Goal: Task Accomplishment & Management: Manage account settings

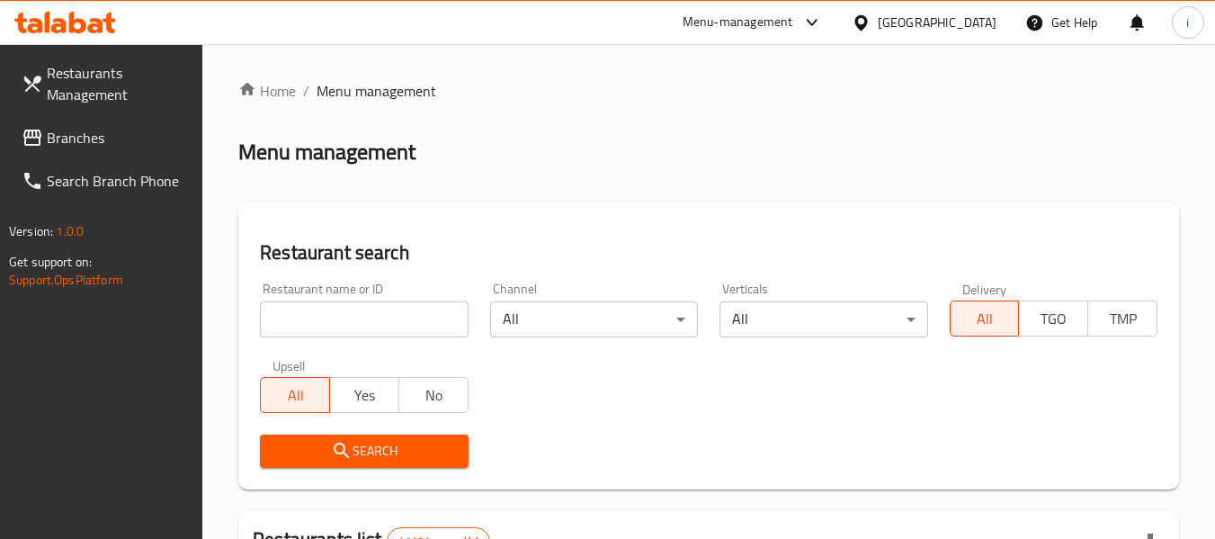
click at [87, 141] on span "Branches" at bounding box center [118, 138] width 142 height 22
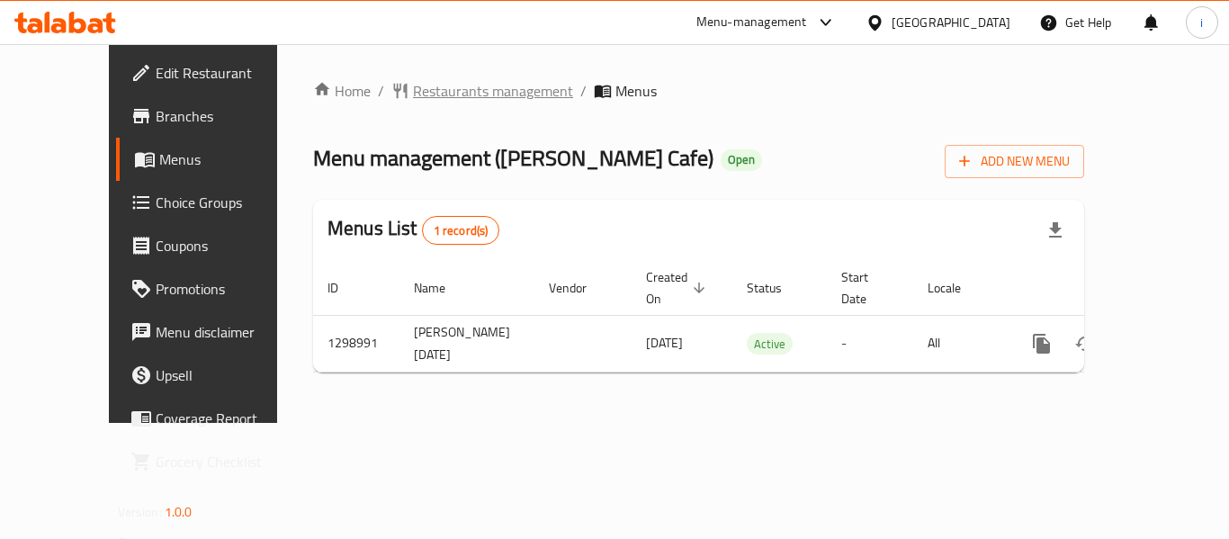
click at [458, 80] on span "Restaurants management" at bounding box center [493, 91] width 160 height 22
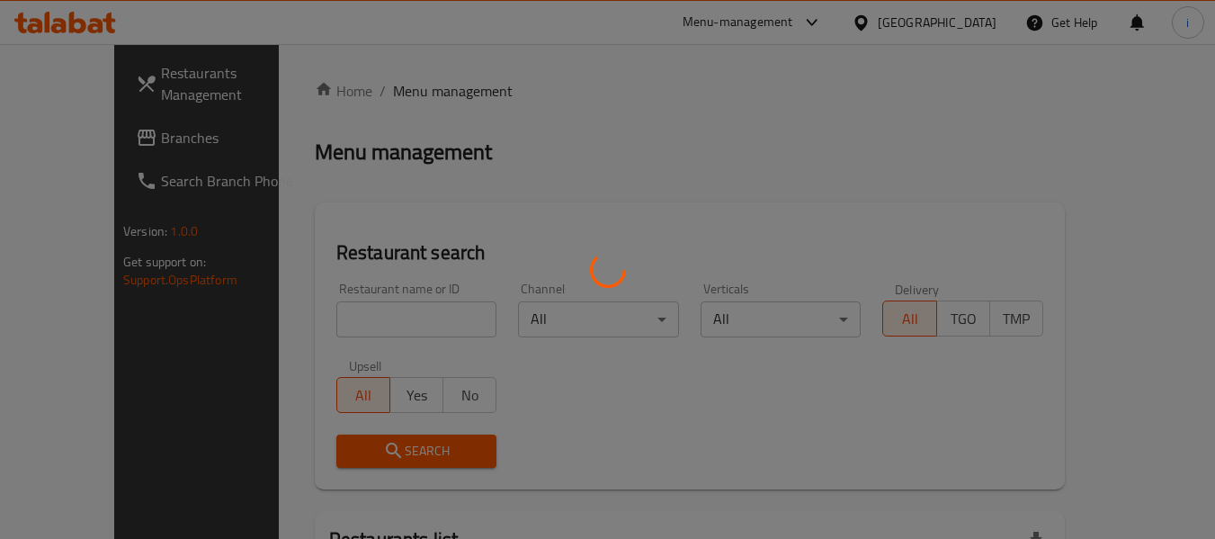
click at [372, 318] on div at bounding box center [607, 269] width 1215 height 539
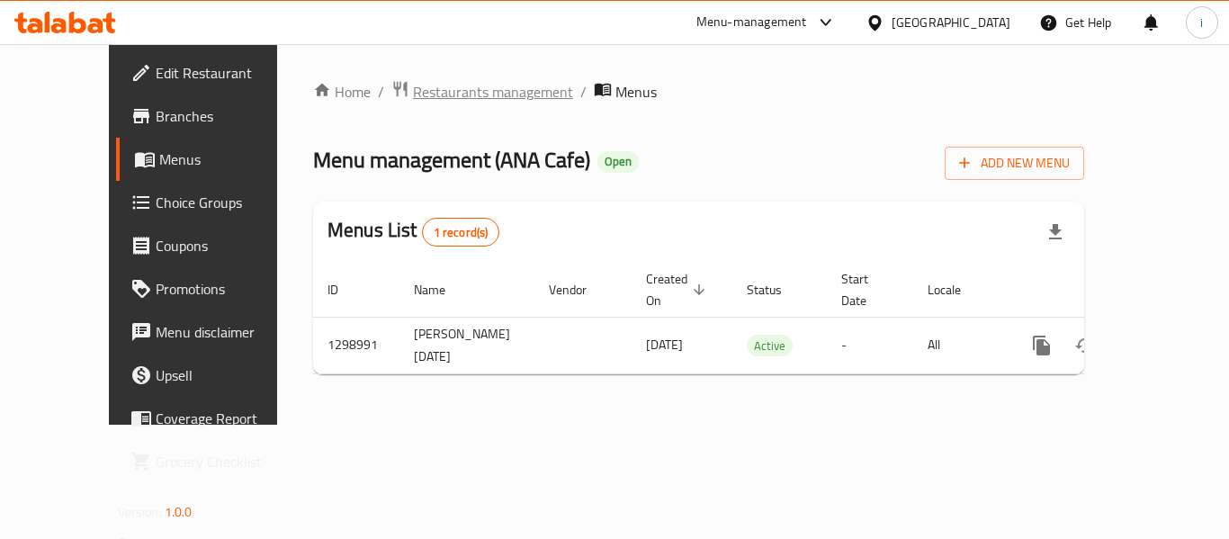
click at [413, 103] on span "Restaurants management" at bounding box center [493, 92] width 160 height 22
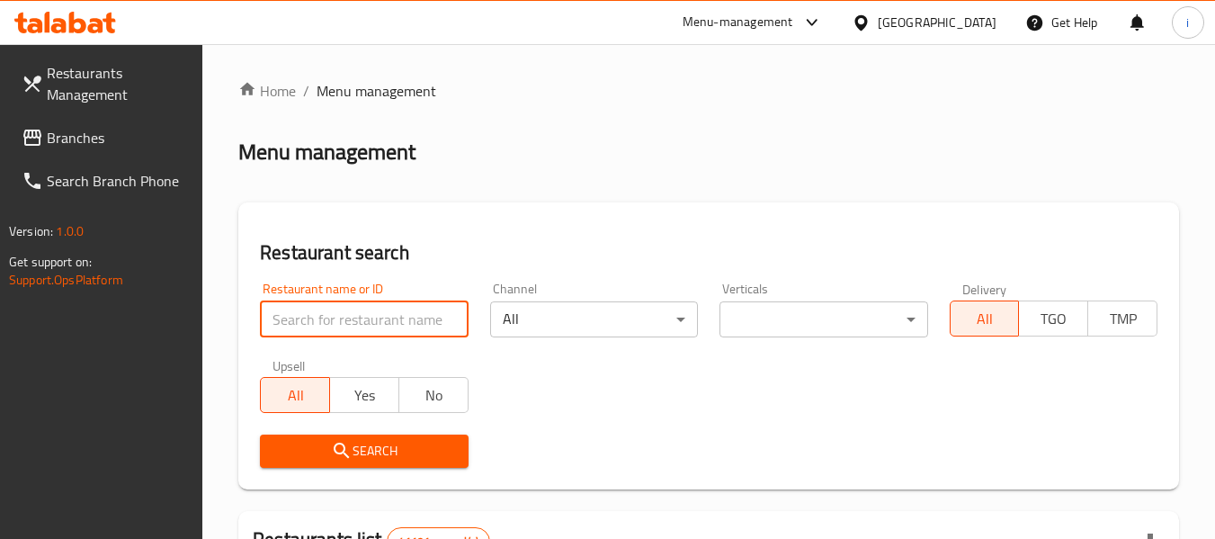
click at [370, 320] on input "search" at bounding box center [364, 319] width 208 height 36
paste input "700939"
type input "700939"
click button "Search" at bounding box center [364, 450] width 208 height 33
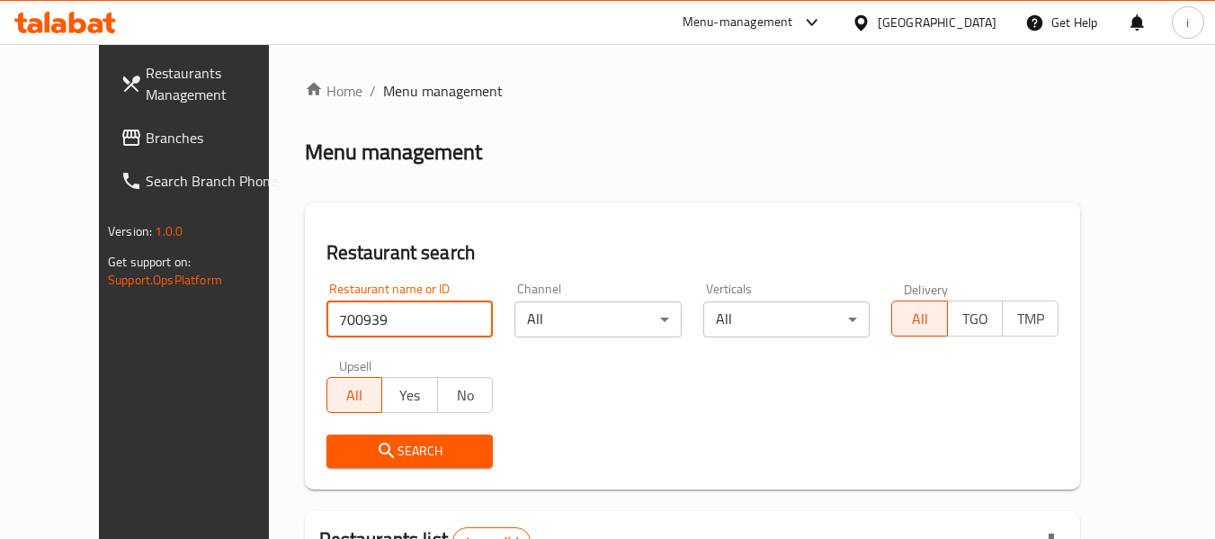
scroll to position [248, 0]
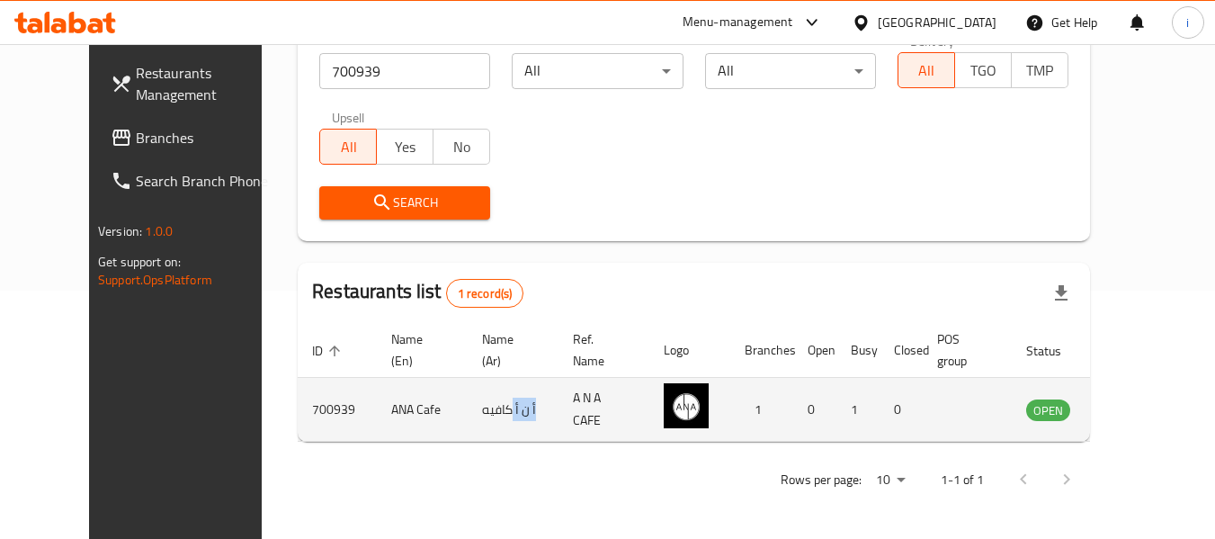
copy td "أ ن أ"
drag, startPoint x: 470, startPoint y: 417, endPoint x: 497, endPoint y: 417, distance: 27.0
click at [497, 417] on td "أ ن أ كافيه" at bounding box center [513, 410] width 91 height 64
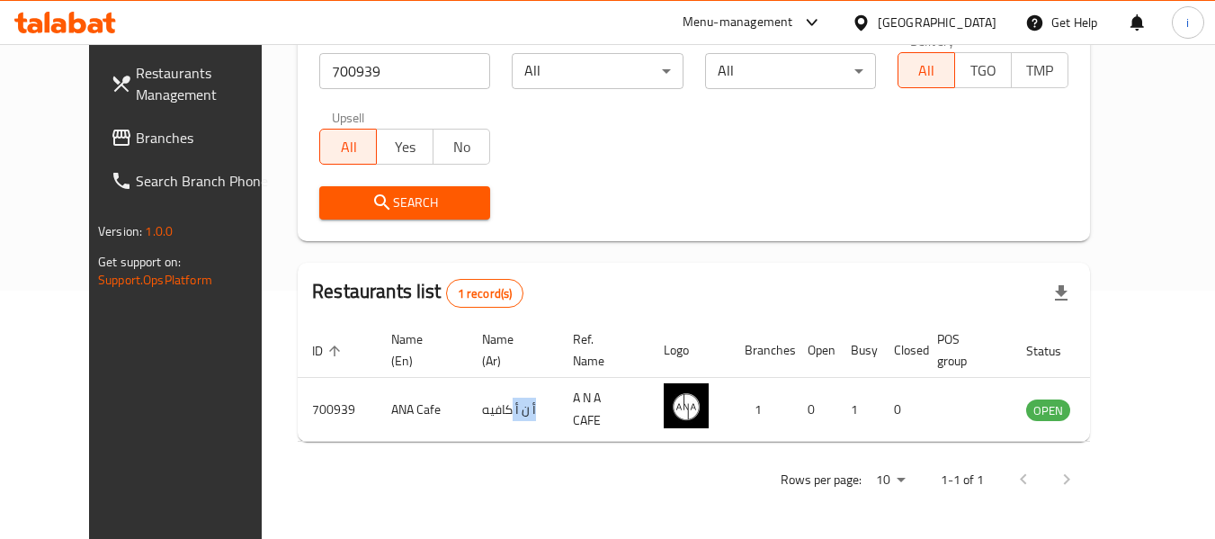
click at [136, 138] on span "Branches" at bounding box center [207, 138] width 142 height 22
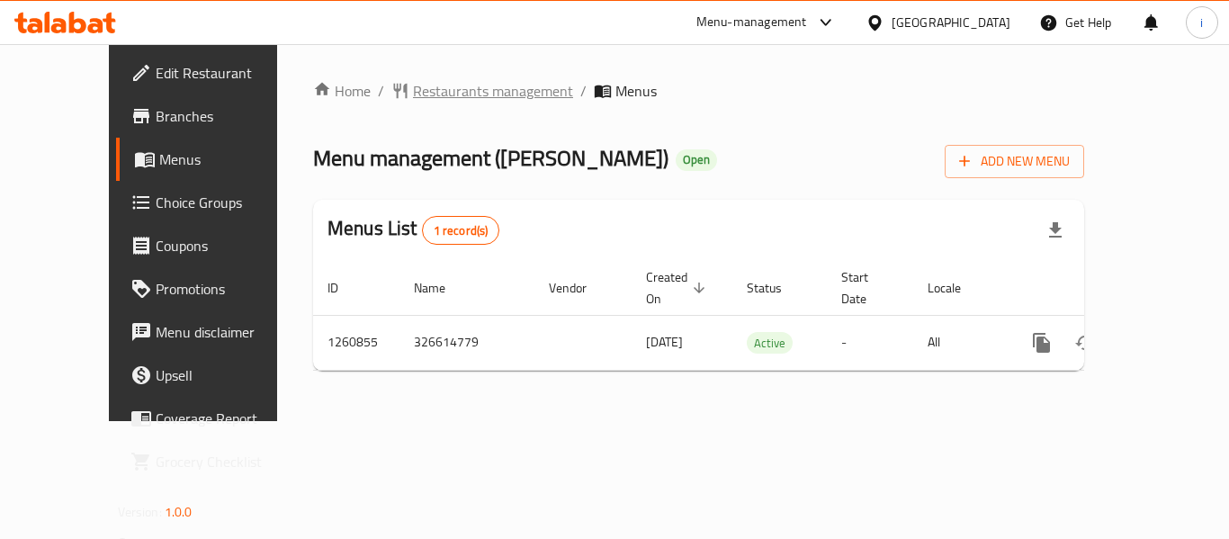
click at [413, 94] on span "Restaurants management" at bounding box center [493, 91] width 160 height 22
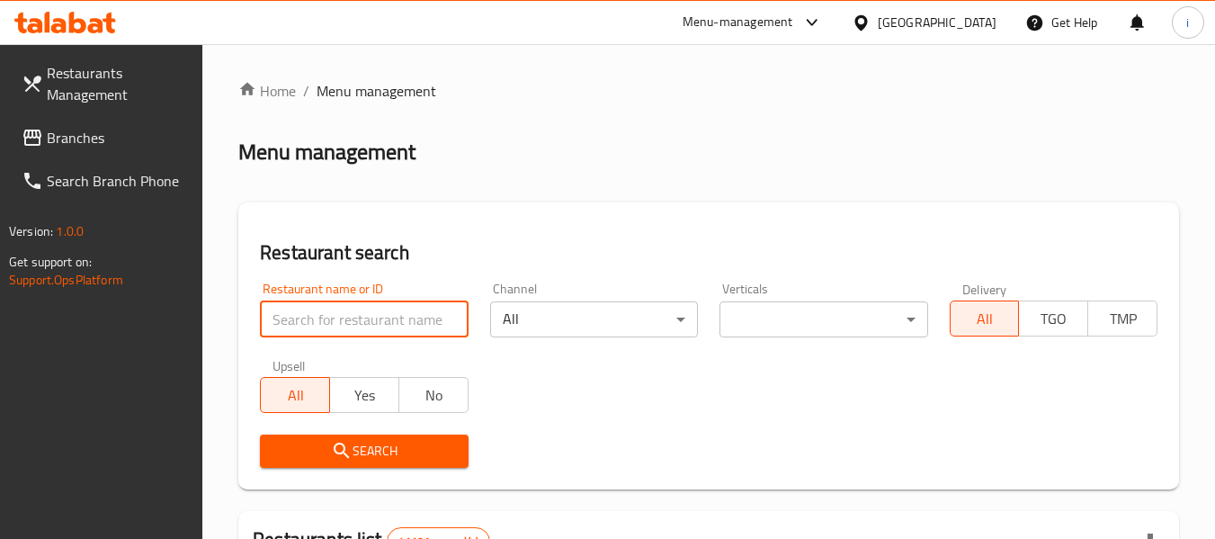
click at [369, 321] on input "search" at bounding box center [364, 319] width 208 height 36
paste input "684966"
type input "684966"
click button "Search" at bounding box center [364, 450] width 208 height 33
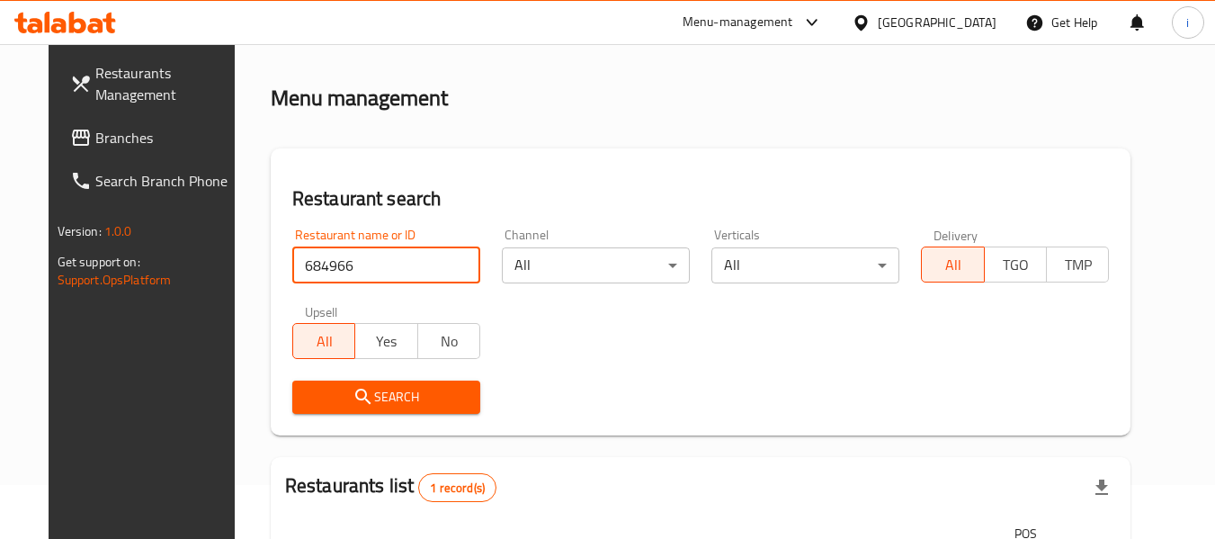
scroll to position [241, 0]
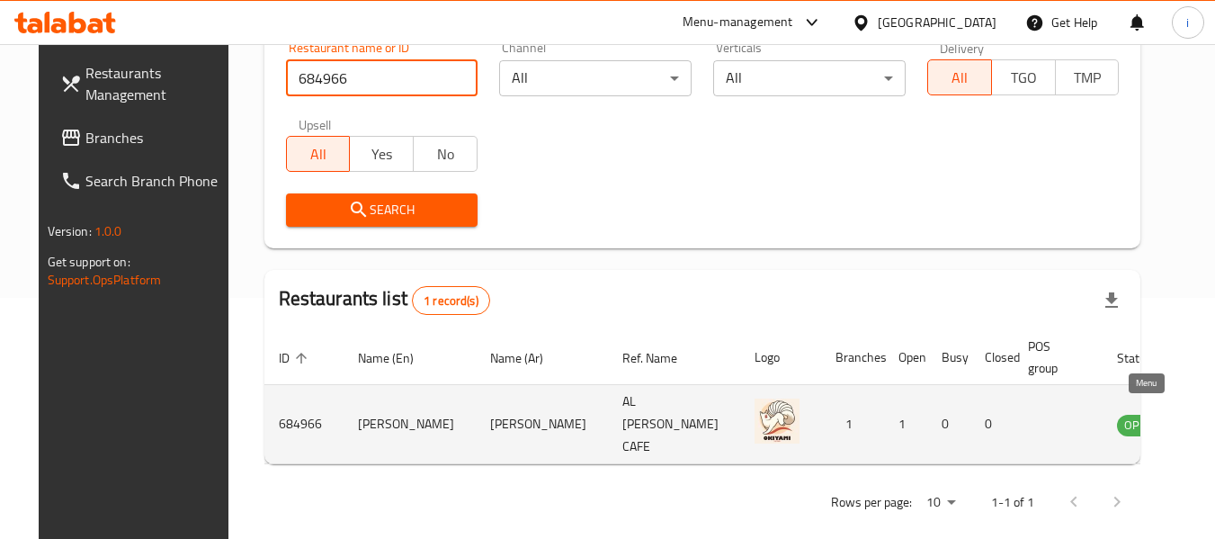
click at [1212, 422] on icon "enhanced table" at bounding box center [1223, 425] width 22 height 22
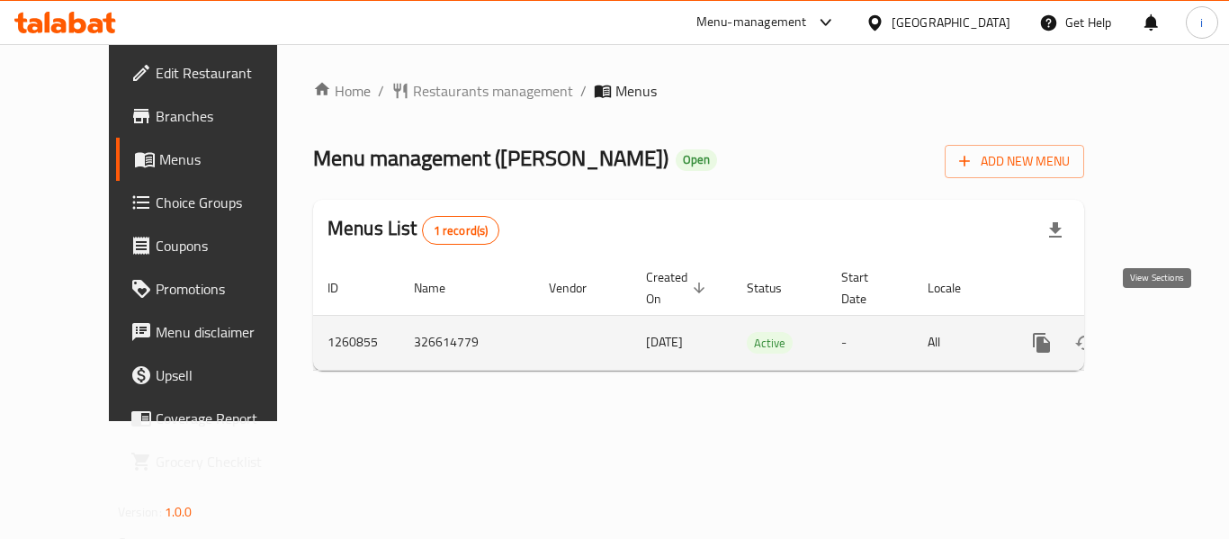
click at [1160, 332] on icon "enhanced table" at bounding box center [1171, 343] width 22 height 22
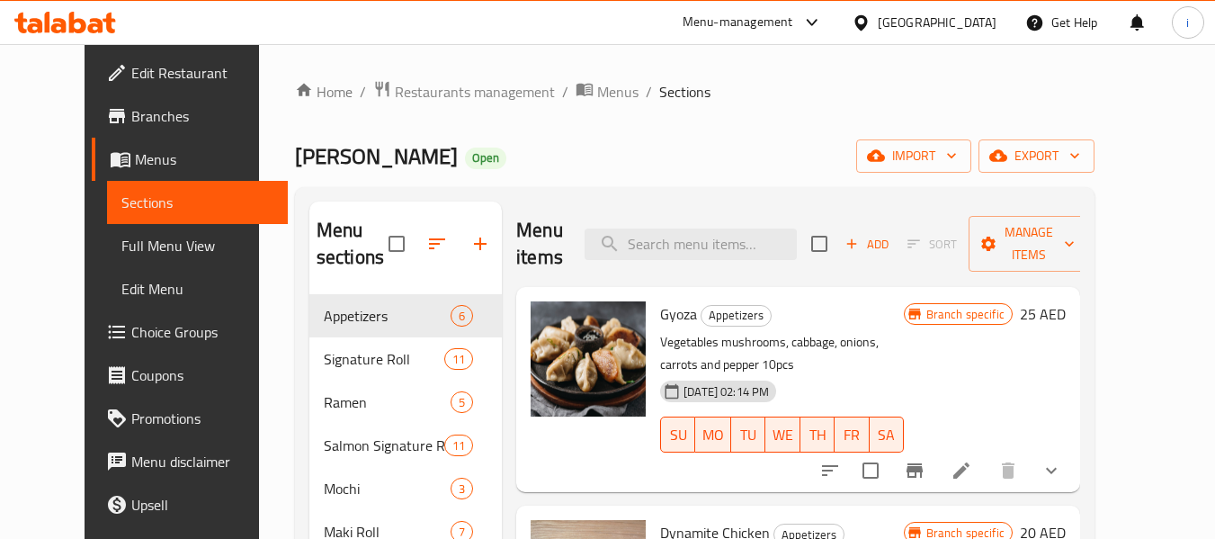
click at [131, 335] on span "Choice Groups" at bounding box center [202, 332] width 142 height 22
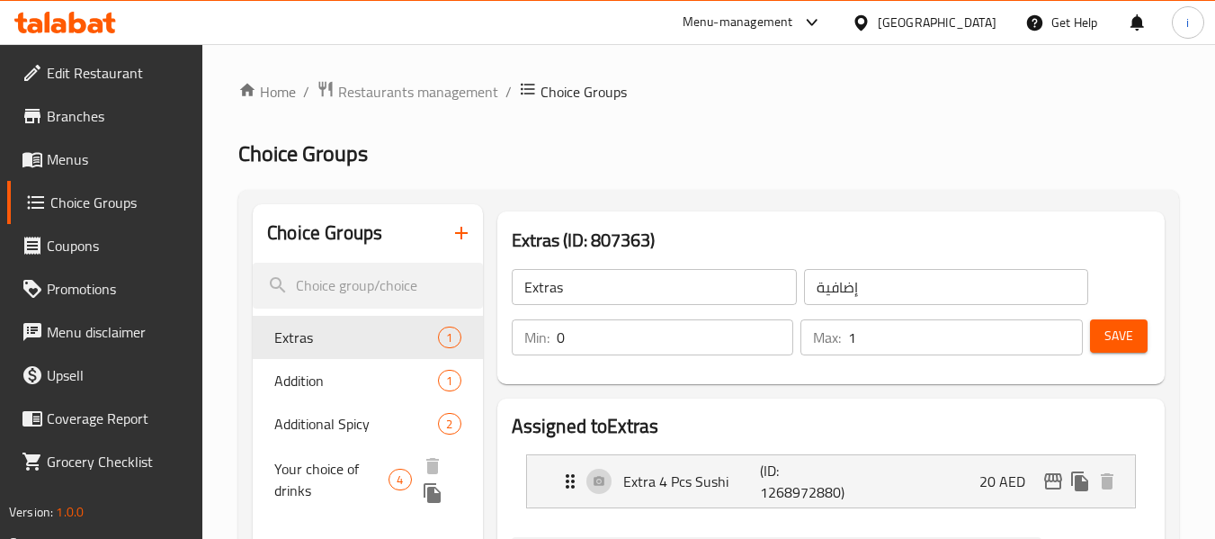
click at [318, 474] on span "Your choice of drinks" at bounding box center [331, 479] width 114 height 43
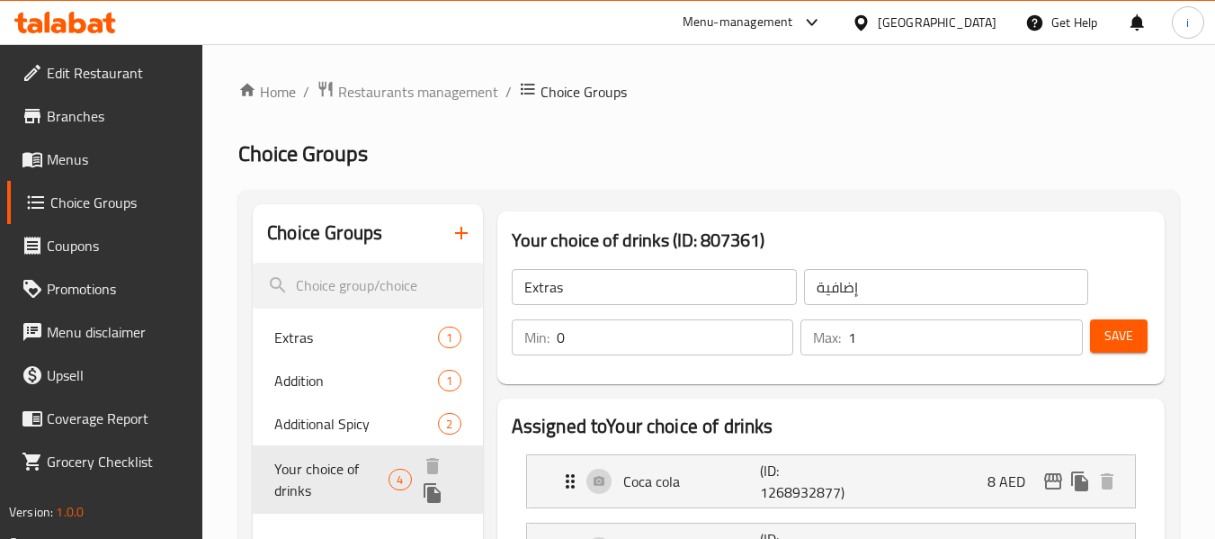
type input "Your choice of drinks"
type input "اختيارك للمشروبات"
